Goal: Ask a question

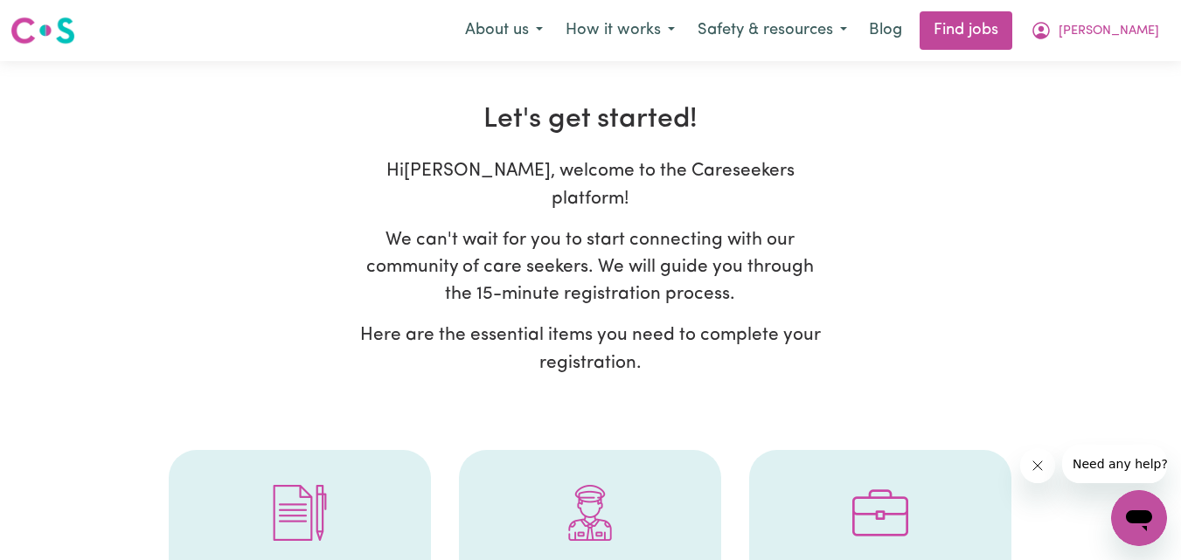
click at [1107, 457] on span "Need any help?" at bounding box center [1120, 464] width 95 height 14
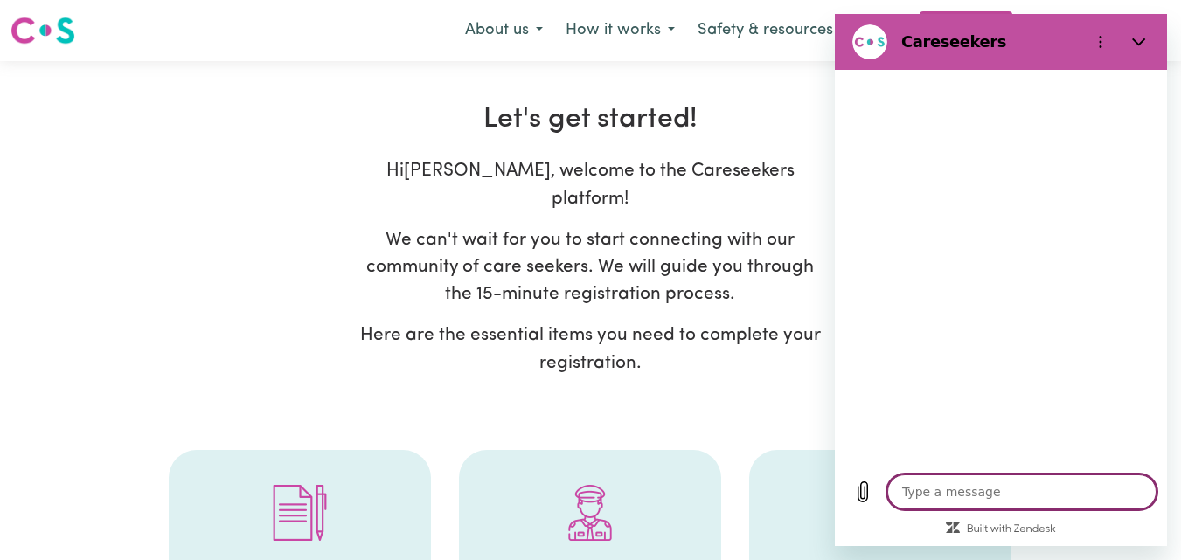
type textarea "x"
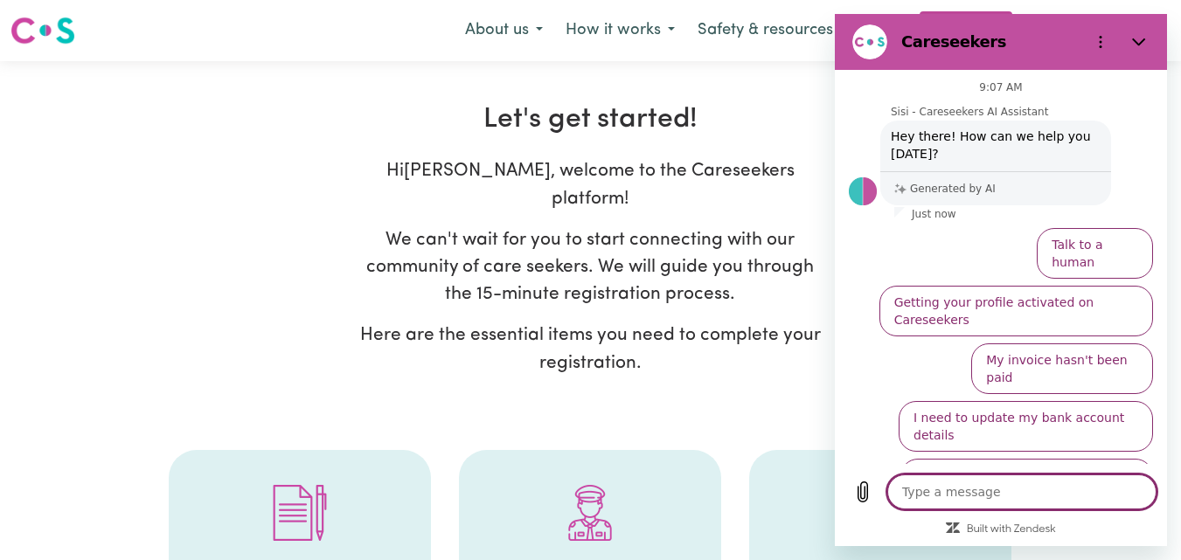
type textarea "v"
type textarea "x"
type textarea "va"
type textarea "x"
type textarea "vac"
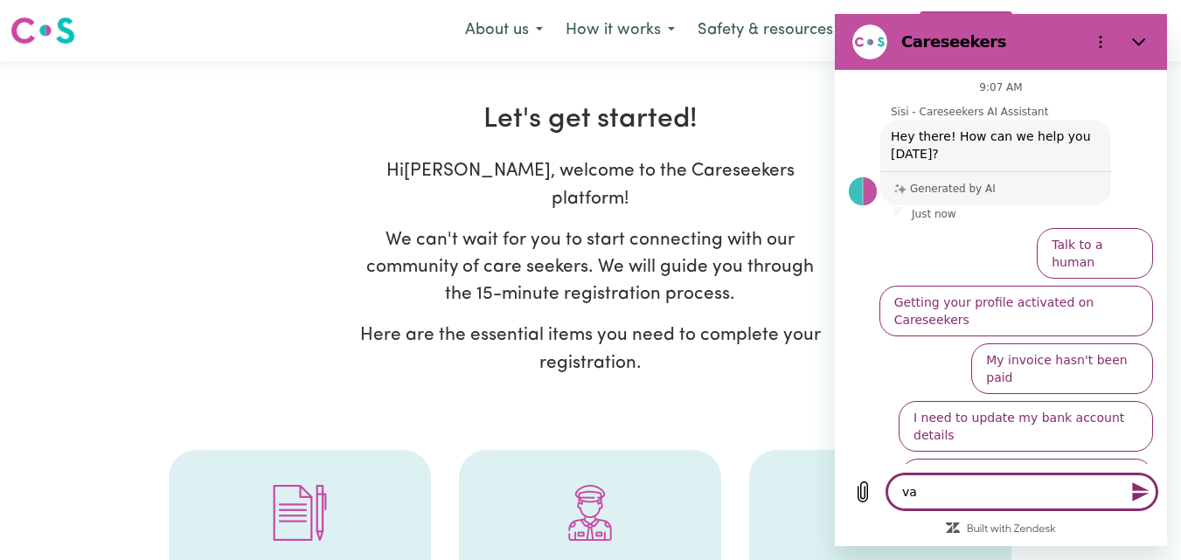
type textarea "x"
type textarea "vacc"
type textarea "x"
type textarea "vacci"
type textarea "x"
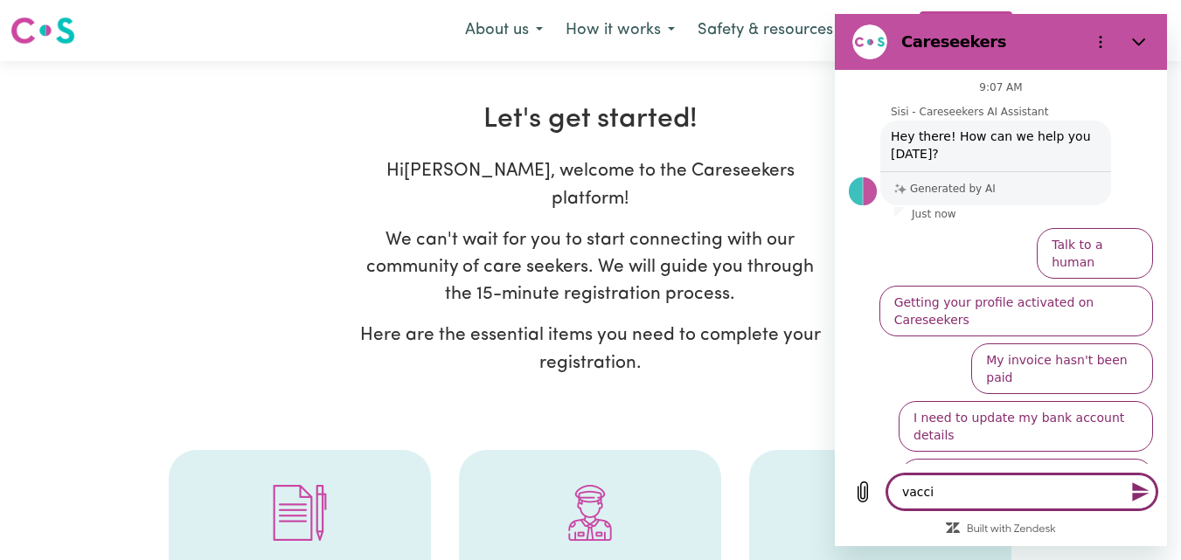
type textarea "vaccin"
type textarea "x"
type textarea "vaccina"
type textarea "x"
type textarea "vaccinat"
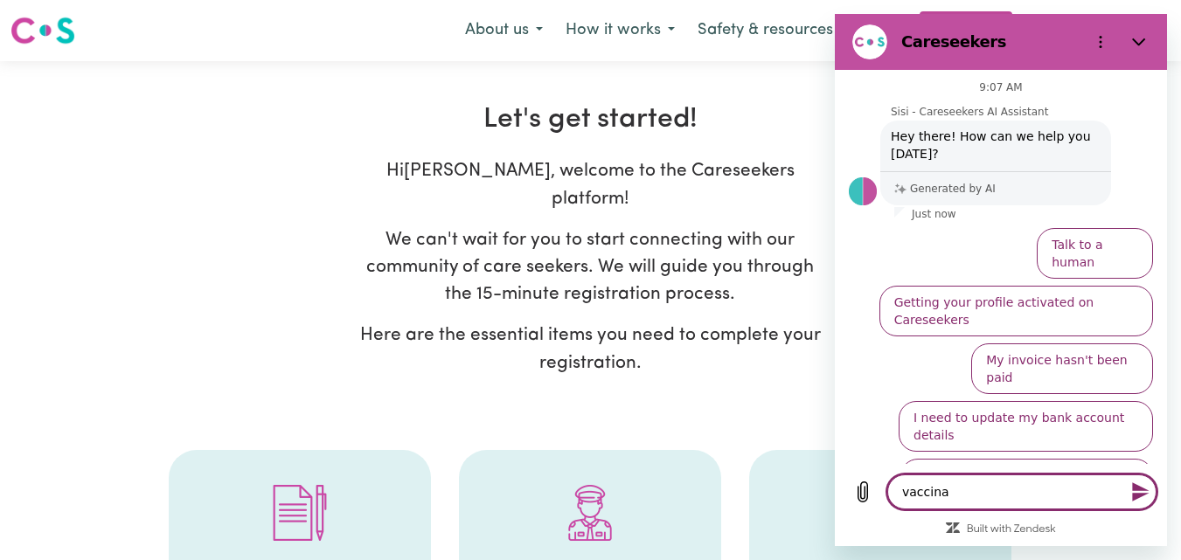
type textarea "x"
type textarea "vaccinati"
type textarea "x"
type textarea "vaccinatio"
type textarea "x"
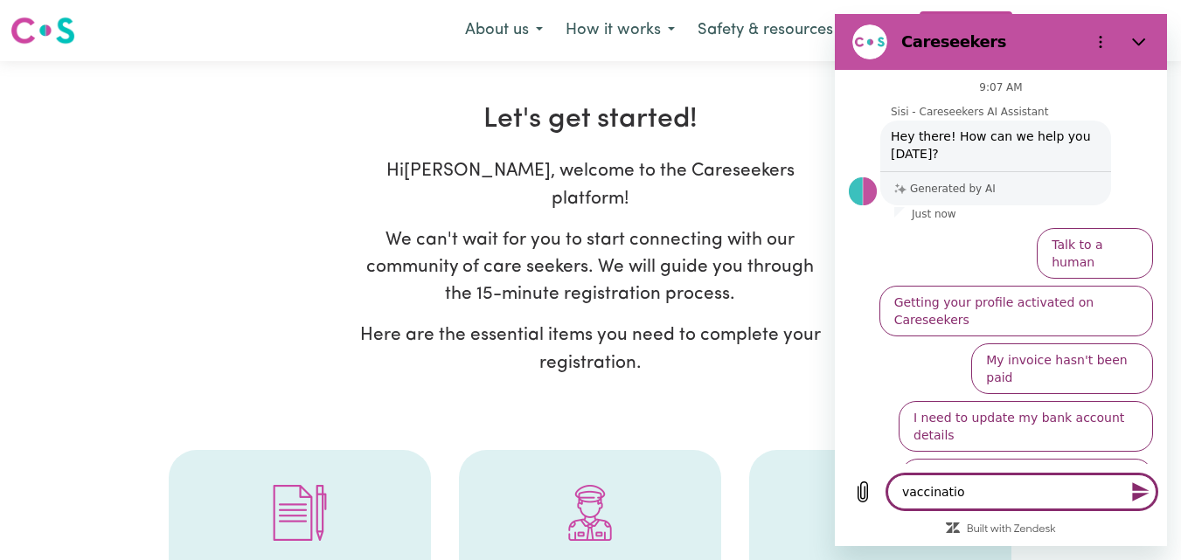
type textarea "vaccination"
type textarea "x"
type textarea "vaccination"
type textarea "x"
type textarea "vaccination r"
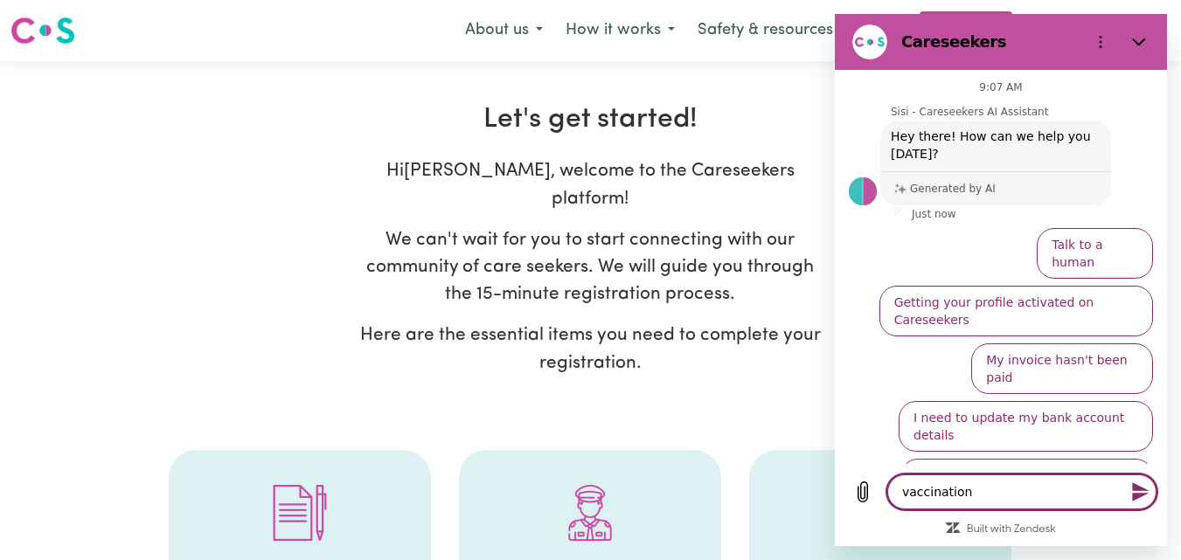
type textarea "x"
type textarea "vaccination re"
type textarea "x"
type textarea "vaccination req"
type textarea "x"
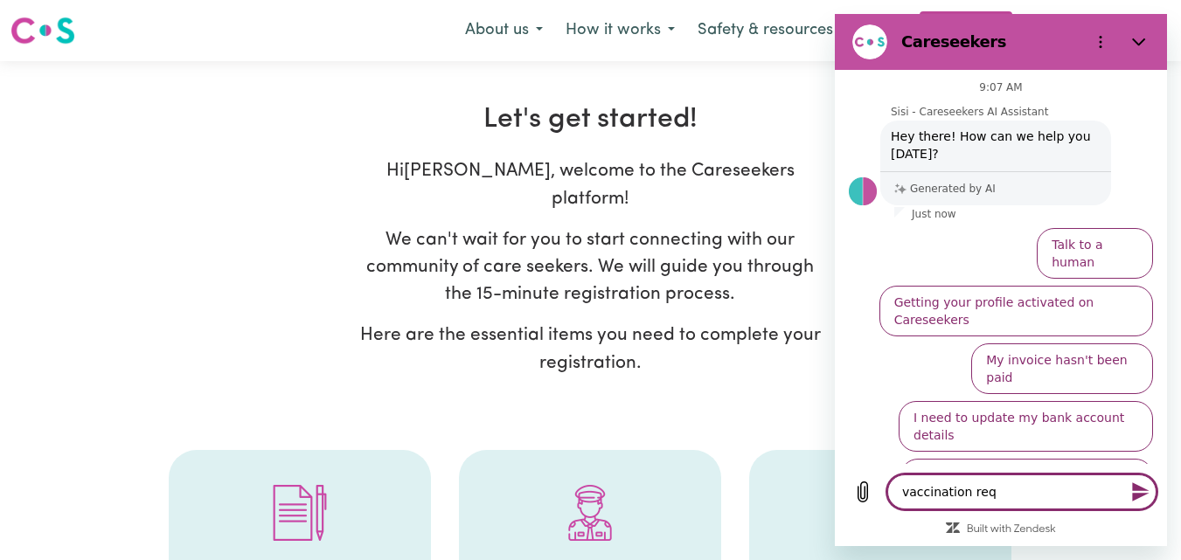
type textarea "vaccination requ"
type textarea "x"
type textarea "vaccination requi"
type textarea "x"
type textarea "vaccination requir"
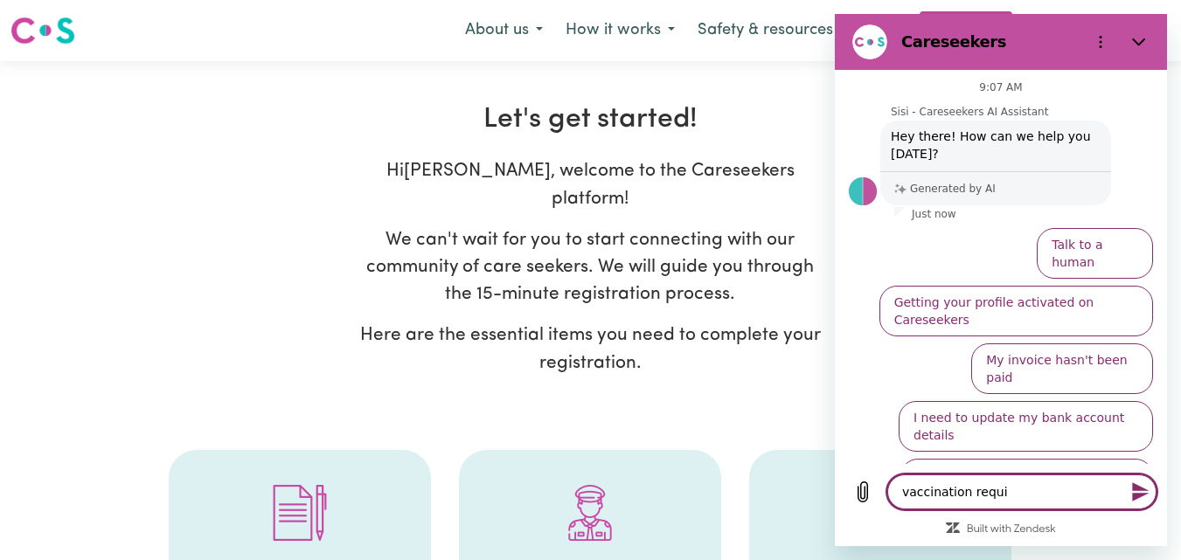
type textarea "x"
type textarea "vaccination require"
type textarea "x"
type textarea "vaccination requirem"
type textarea "x"
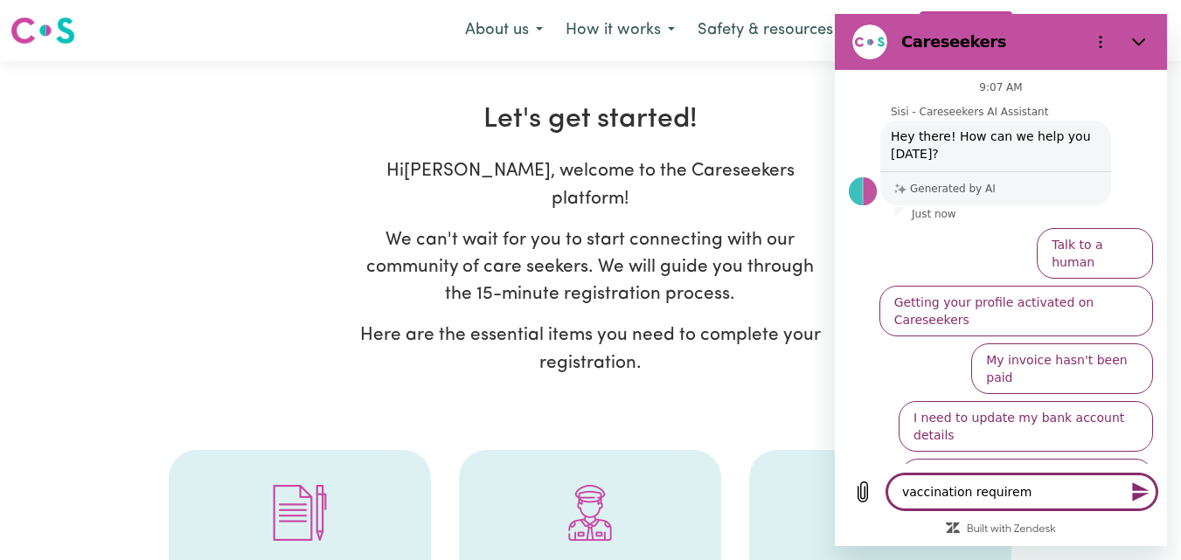
type textarea "vaccination requireme"
type textarea "x"
type textarea "vaccination requiremen"
type textarea "x"
type textarea "vaccination requirement"
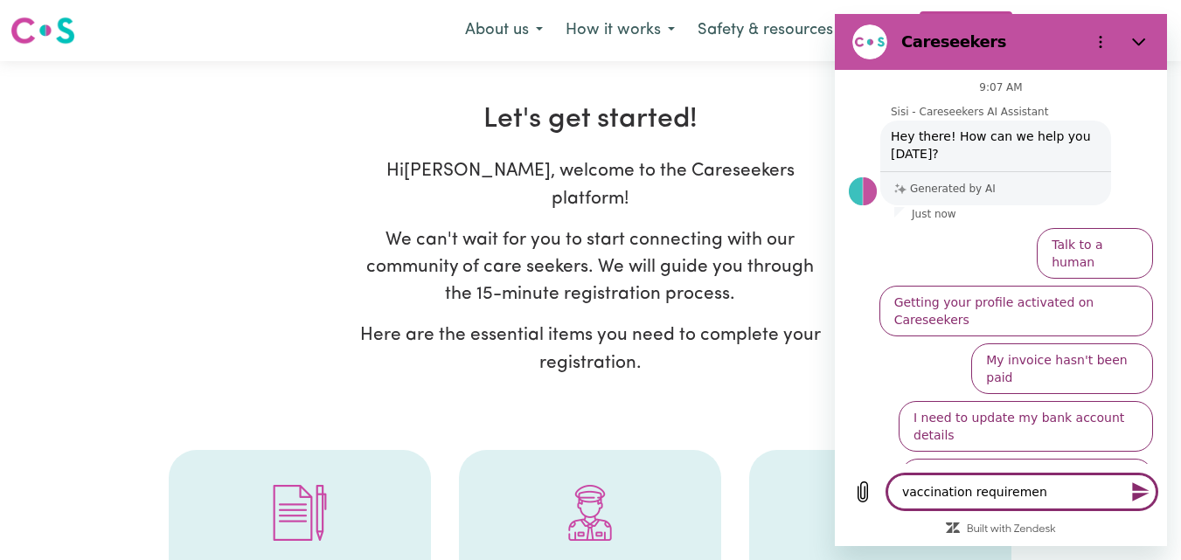
type textarea "x"
type textarea "vaccination requirements"
type textarea "x"
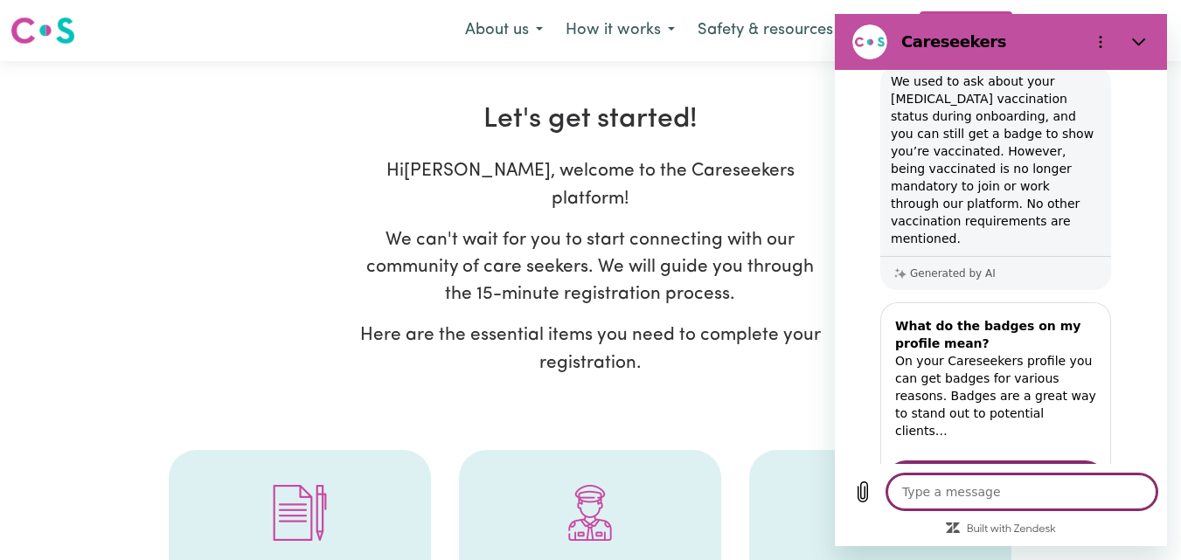
scroll to position [212, 0]
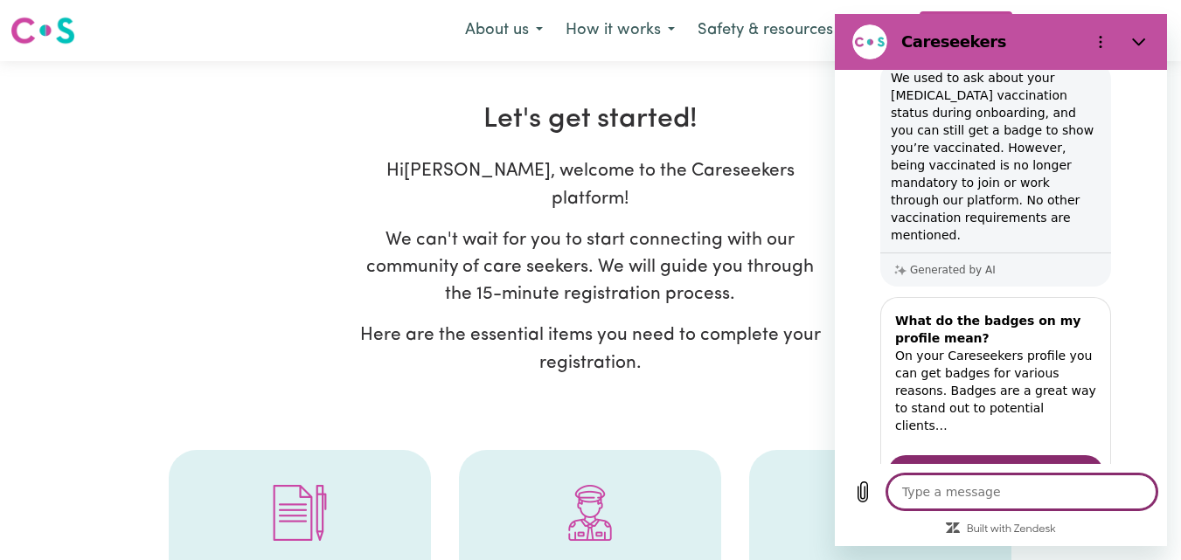
type textarea "x"
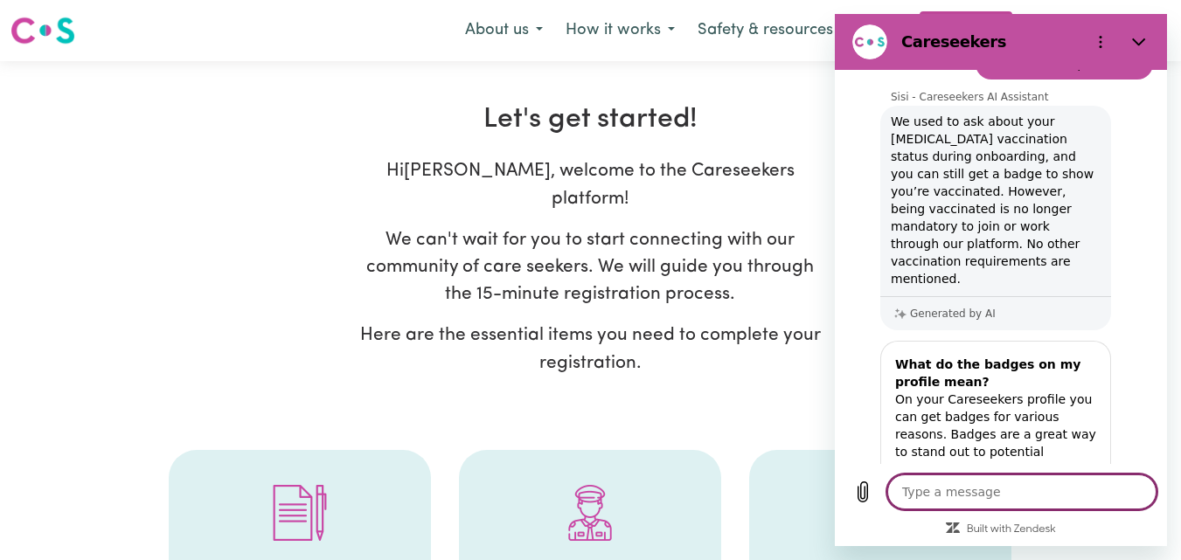
scroll to position [167, 0]
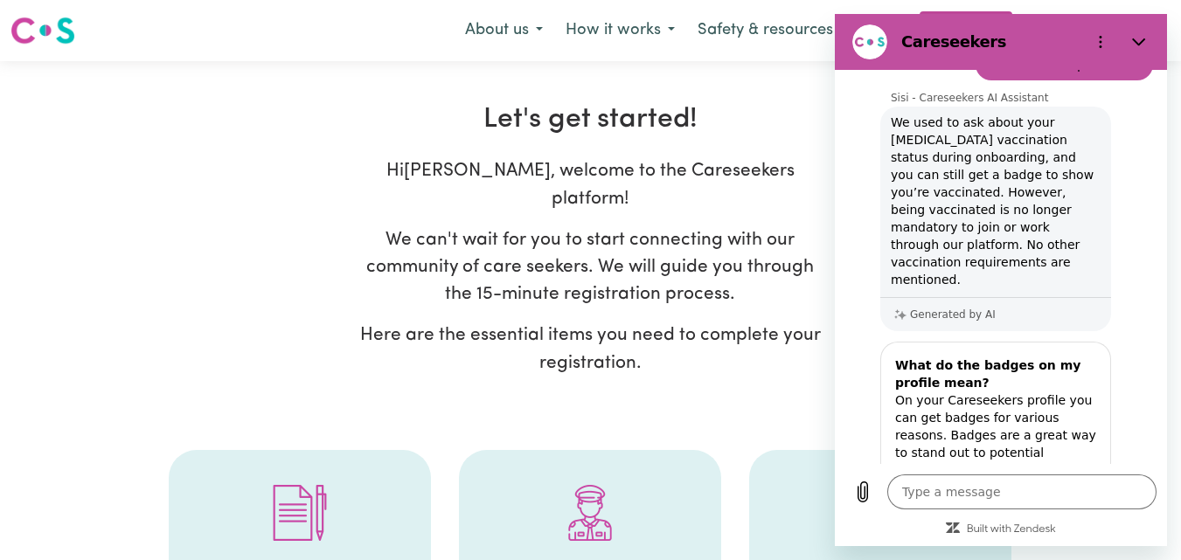
click at [306, 228] on div "Hi [PERSON_NAME] , welcome to the Careseekers platform! We can't wait for you t…" at bounding box center [591, 273] width 984 height 233
